Goal: Task Accomplishment & Management: Manage account settings

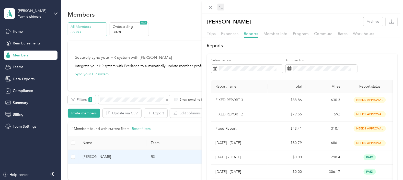
scroll to position [31, 0]
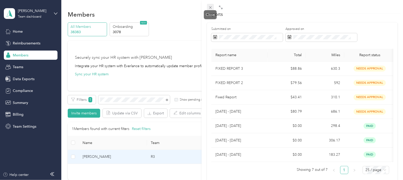
click at [210, 6] on icon at bounding box center [210, 7] width 4 height 4
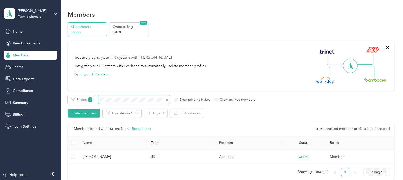
click at [97, 99] on div "Filters 1 Show pending invites Show archived members" at bounding box center [161, 99] width 187 height 9
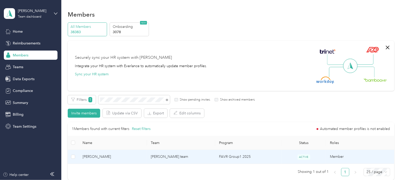
click at [204, 160] on td "[PERSON_NAME] team" at bounding box center [181, 157] width 68 height 14
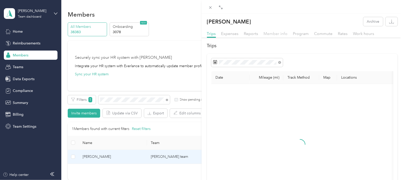
click at [278, 33] on span "Member info" at bounding box center [276, 33] width 24 height 5
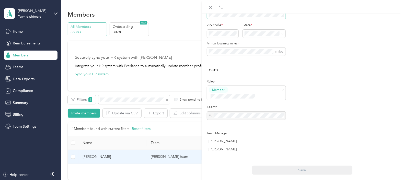
scroll to position [96, 0]
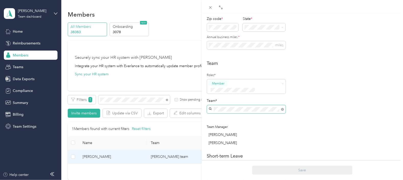
click at [232, 113] on div "[PERSON_NAME] team [PERSON_NAME] +1 more" at bounding box center [244, 115] width 66 height 12
click at [212, 8] on icon at bounding box center [210, 7] width 4 height 4
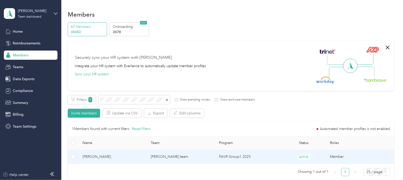
click at [196, 157] on td "[PERSON_NAME] team" at bounding box center [181, 157] width 68 height 14
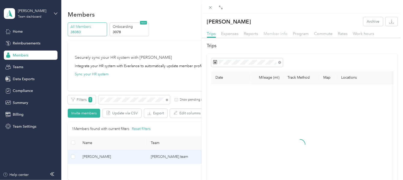
click at [279, 33] on span "Member info" at bounding box center [276, 33] width 24 height 5
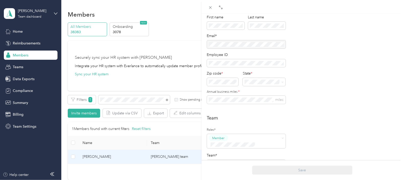
scroll to position [96, 0]
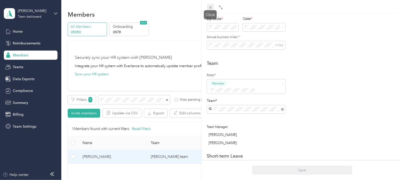
click at [212, 8] on icon at bounding box center [210, 7] width 4 height 4
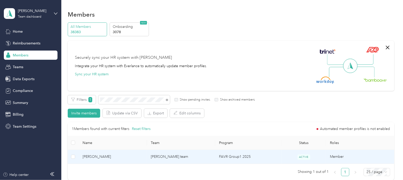
click at [195, 158] on td "[PERSON_NAME] team" at bounding box center [181, 157] width 68 height 14
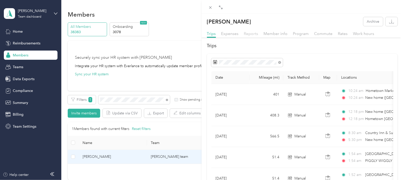
click at [250, 34] on span "Reports" at bounding box center [251, 33] width 14 height 5
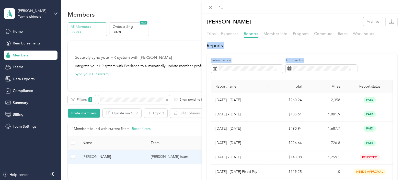
drag, startPoint x: 397, startPoint y: 38, endPoint x: 397, endPoint y: 50, distance: 11.8
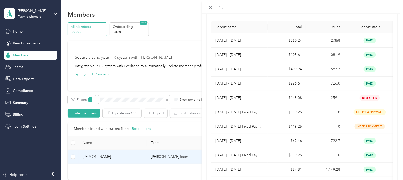
scroll to position [75, 0]
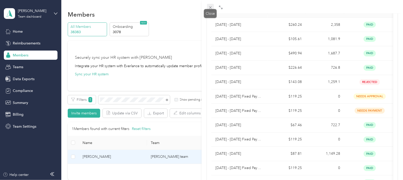
click at [210, 6] on icon at bounding box center [210, 7] width 4 height 4
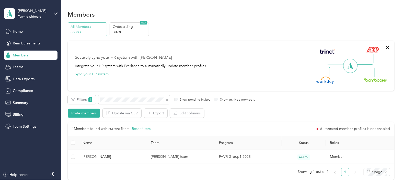
scroll to position [84, 0]
click at [94, 100] on div "Filters 1 Show pending invites Show archived members" at bounding box center [161, 99] width 187 height 9
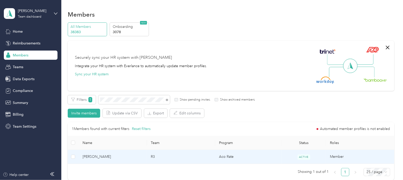
click at [179, 155] on td "R3" at bounding box center [181, 157] width 68 height 14
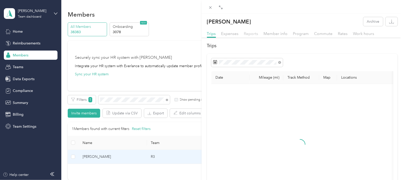
click at [252, 33] on span "Reports" at bounding box center [251, 33] width 14 height 5
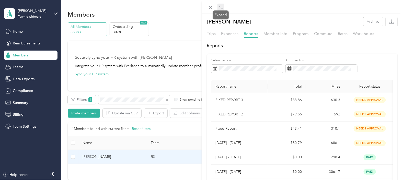
click at [221, 7] on icon at bounding box center [221, 7] width 4 height 4
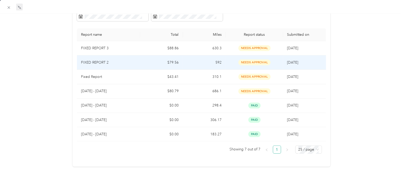
scroll to position [56, 0]
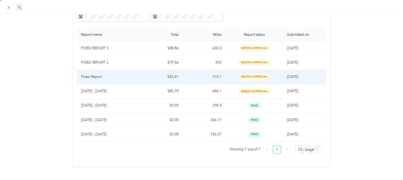
click at [145, 73] on td "$43.41" at bounding box center [161, 77] width 43 height 14
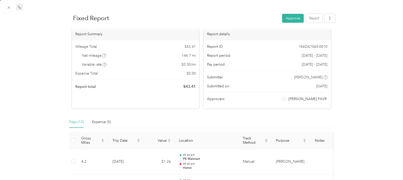
scroll to position [0, 0]
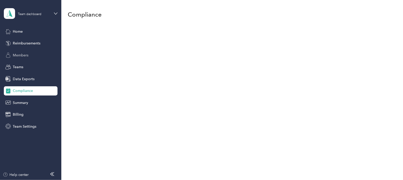
click at [27, 53] on span "Members" at bounding box center [21, 55] width 16 height 5
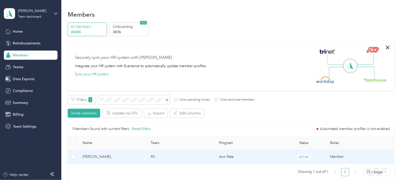
click at [188, 159] on td "R3" at bounding box center [181, 157] width 68 height 14
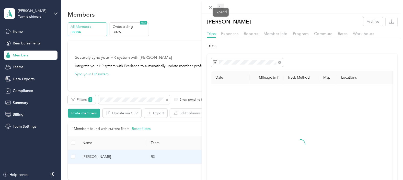
click at [220, 6] on icon at bounding box center [220, 7] width 2 height 2
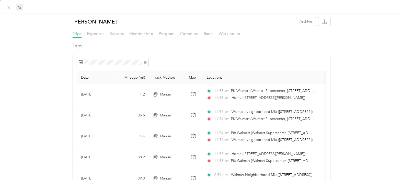
click at [120, 35] on span "Reports" at bounding box center [117, 33] width 14 height 5
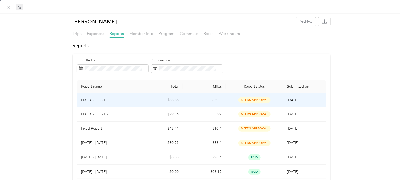
click at [131, 102] on p "FIXED REPORT 3" at bounding box center [108, 100] width 55 height 6
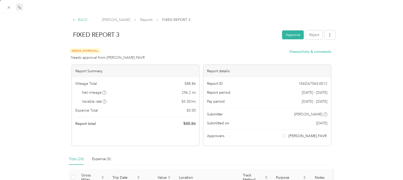
click at [75, 20] on div "BACK" at bounding box center [80, 19] width 15 height 5
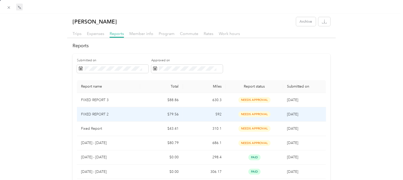
click at [136, 115] on td "FIXED REPORT 2" at bounding box center [108, 114] width 63 height 14
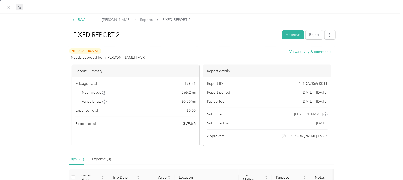
click at [82, 20] on div "BACK" at bounding box center [80, 19] width 15 height 5
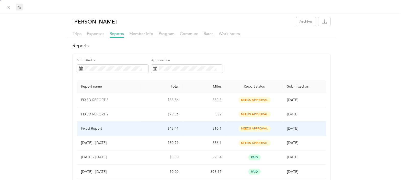
click at [130, 127] on p "Fixed Report" at bounding box center [108, 129] width 55 height 6
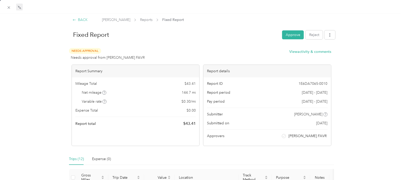
click at [75, 20] on icon at bounding box center [75, 20] width 4 height 4
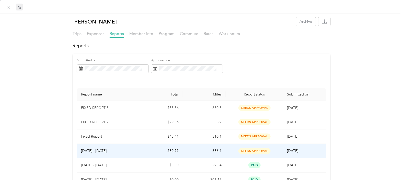
click at [129, 153] on tbody "FIXED REPORT 3 $88.86 630.3 needs approval 9/23/2025 FIXED REPORT 2 $79.56 592 …" at bounding box center [201, 151] width 249 height 101
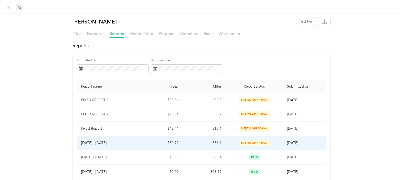
click at [130, 145] on p "[DATE] - [DATE]" at bounding box center [108, 143] width 55 height 6
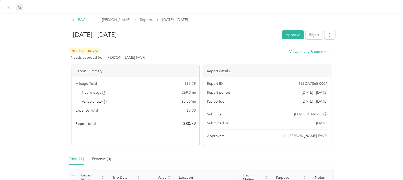
click at [83, 21] on div "BACK" at bounding box center [80, 19] width 15 height 5
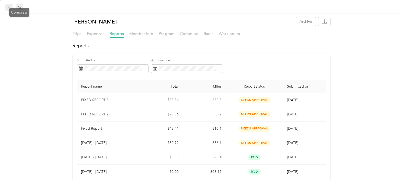
click at [10, 180] on div "Drag to resize Click to close Bailey Collins Archive Trips Expenses Reports Mem…" at bounding box center [200, 180] width 401 height 0
click at [9, 9] on icon at bounding box center [9, 7] width 4 height 4
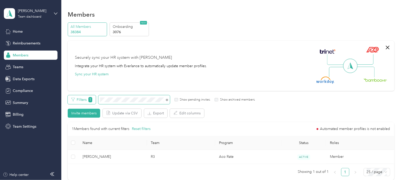
click at [95, 98] on div "Filters 1 Show pending invites Show archived members" at bounding box center [161, 99] width 187 height 9
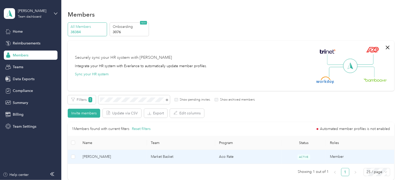
click at [184, 155] on td "Market Basket" at bounding box center [181, 157] width 68 height 14
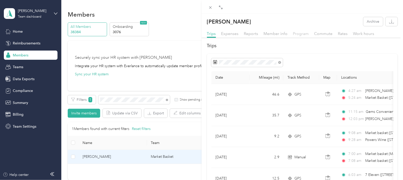
click at [301, 33] on span "Program" at bounding box center [301, 33] width 16 height 5
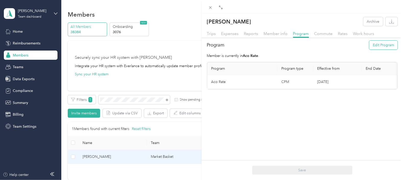
click at [381, 45] on button "Edit Program" at bounding box center [384, 45] width 28 height 9
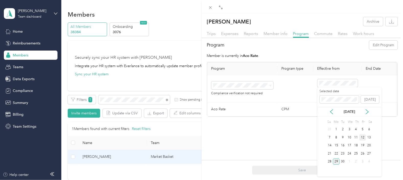
click at [363, 138] on div "12" at bounding box center [363, 138] width 7 height 6
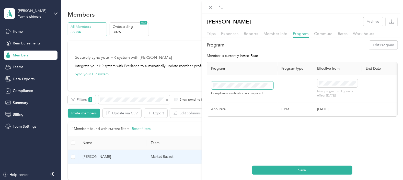
click at [270, 85] on icon at bounding box center [271, 86] width 2 height 2
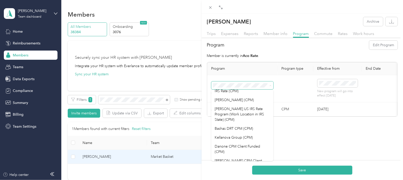
scroll to position [65, 0]
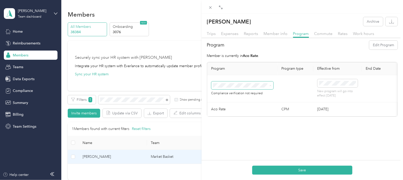
click at [242, 129] on span "Kellanova Group (CPM)" at bounding box center [234, 131] width 38 height 4
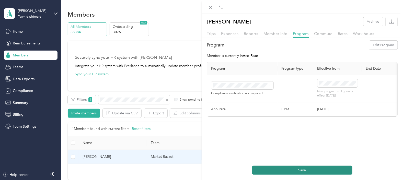
click at [309, 171] on button "Save" at bounding box center [302, 170] width 100 height 9
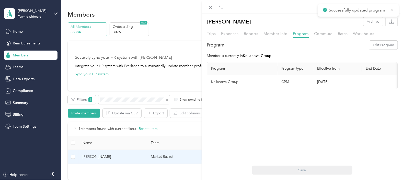
click at [391, 10] on icon at bounding box center [392, 10] width 4 height 5
click at [211, 7] on icon at bounding box center [210, 7] width 3 height 3
